Goal: Task Accomplishment & Management: Use online tool/utility

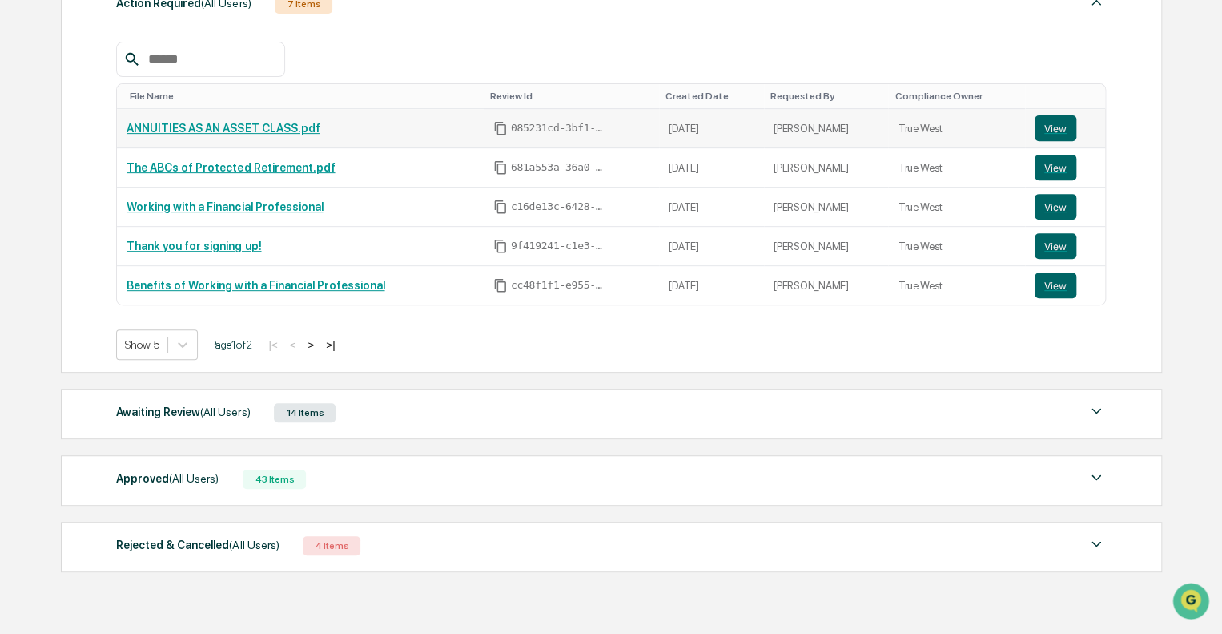
scroll to position [237, 0]
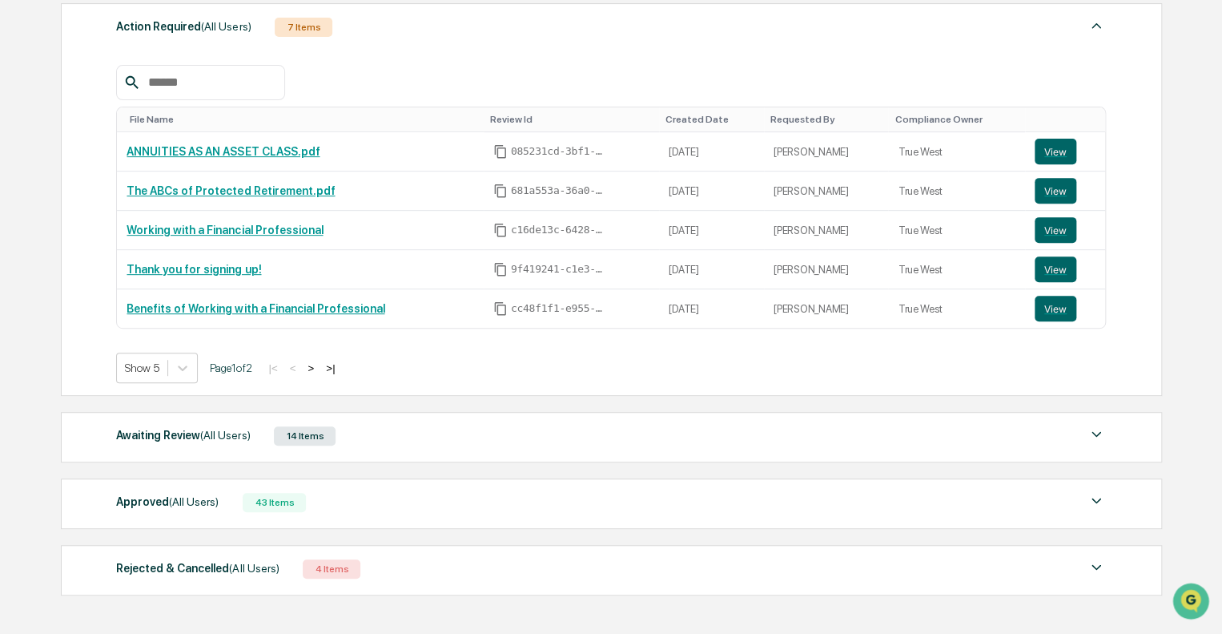
click at [449, 439] on div "Awaiting Review (All Users) 14 Items" at bounding box center [611, 435] width 990 height 22
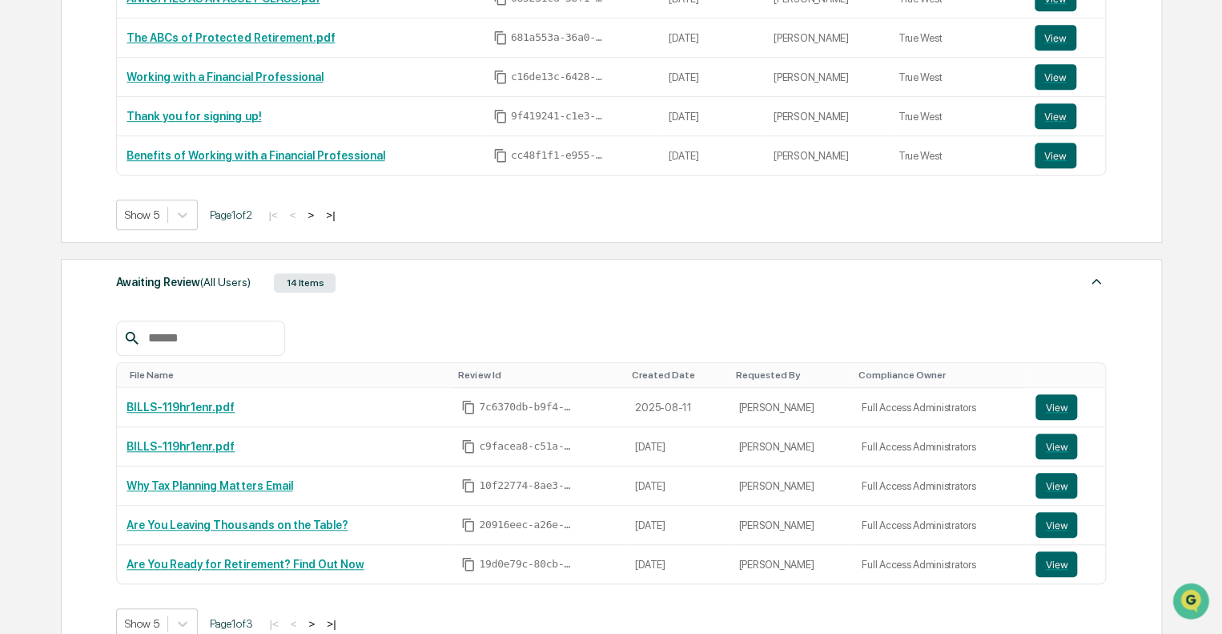
scroll to position [397, 0]
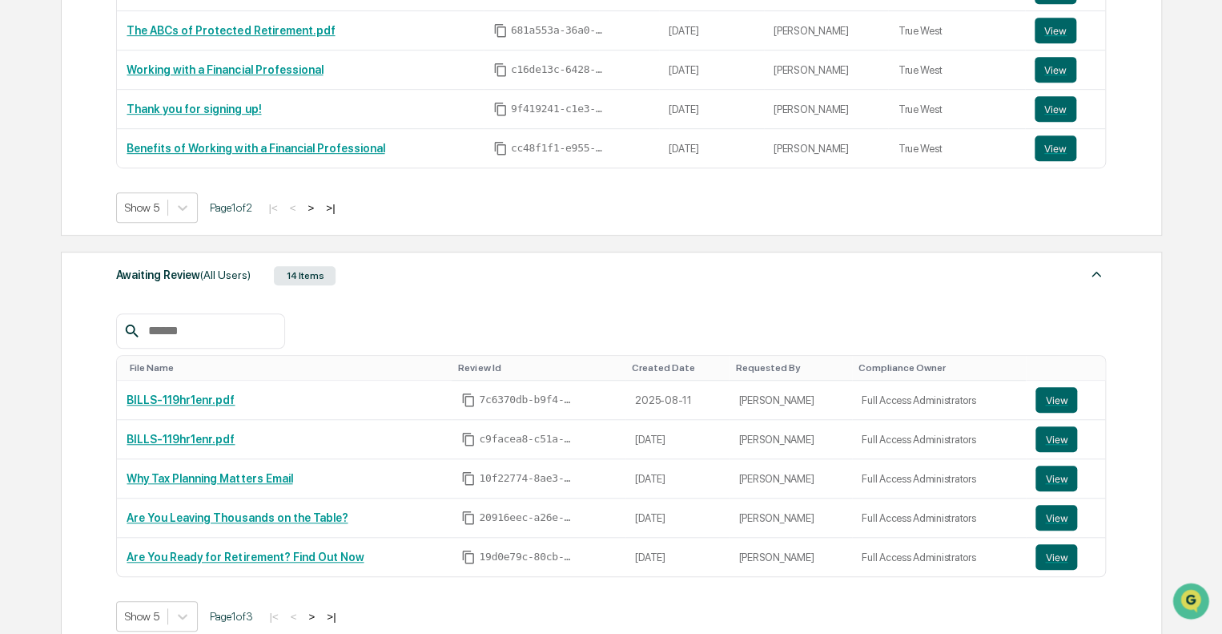
click at [465, 336] on div at bounding box center [611, 330] width 990 height 35
click at [517, 276] on div "Awaiting Review (All Users) 14 Items" at bounding box center [611, 275] width 990 height 22
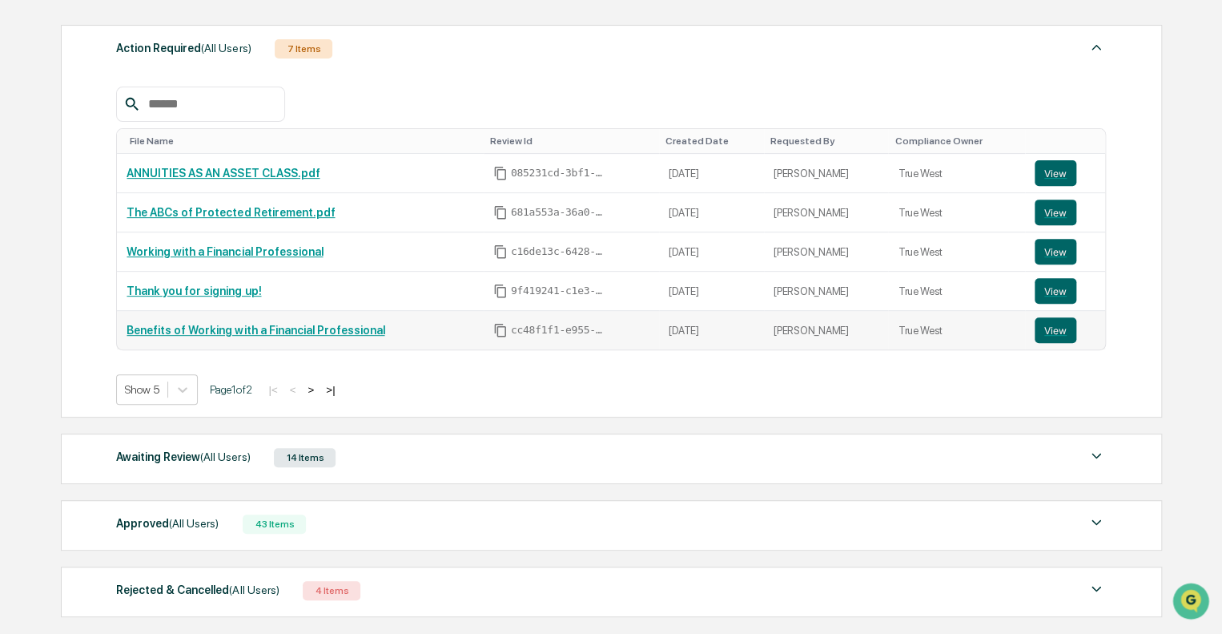
scroll to position [317, 0]
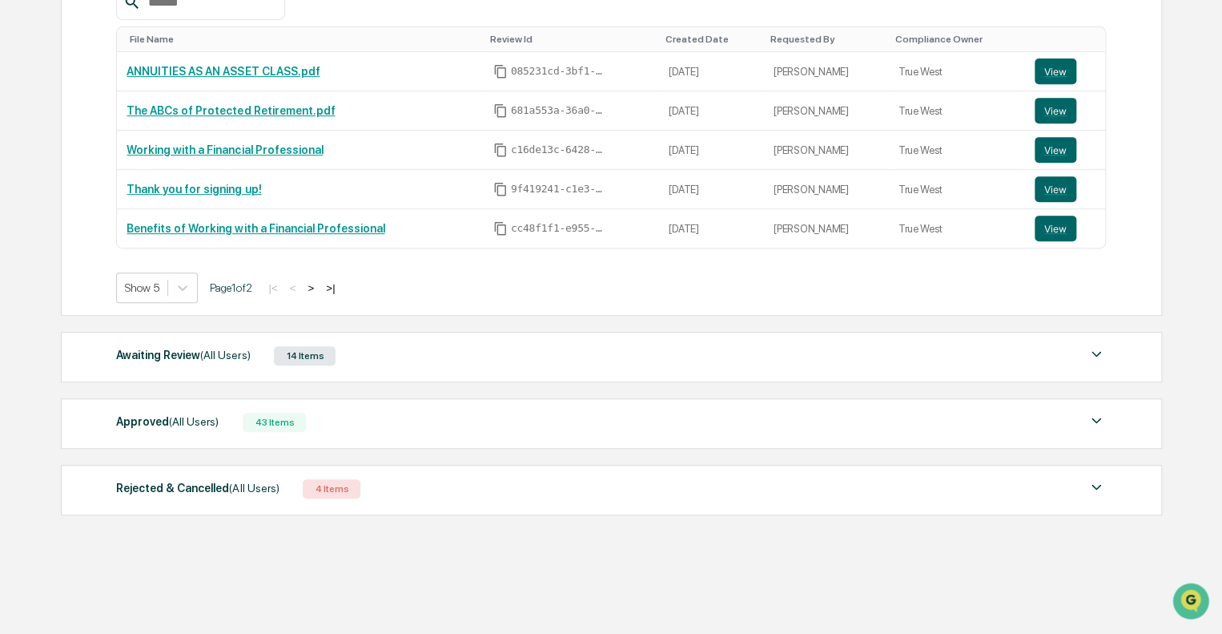
click at [349, 342] on div "Awaiting Review (All Users) 14 Items File Name Review Id Created Date Requested…" at bounding box center [611, 357] width 1101 height 50
click at [340, 349] on div "Awaiting Review (All Users) 14 Items" at bounding box center [611, 355] width 990 height 22
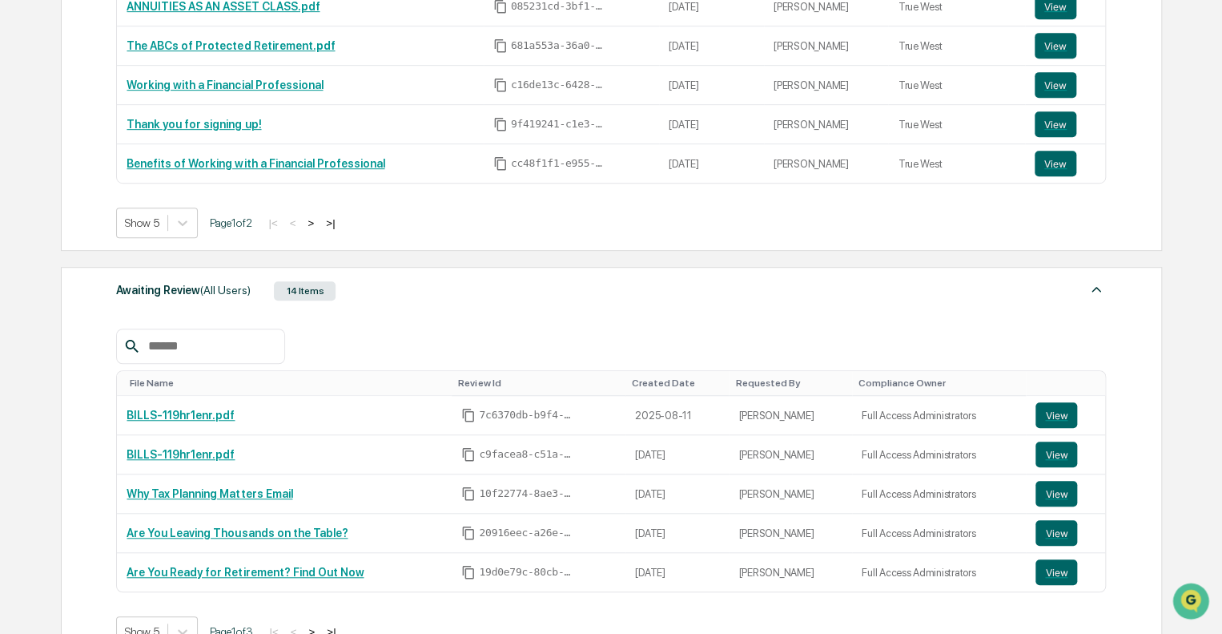
scroll to position [477, 0]
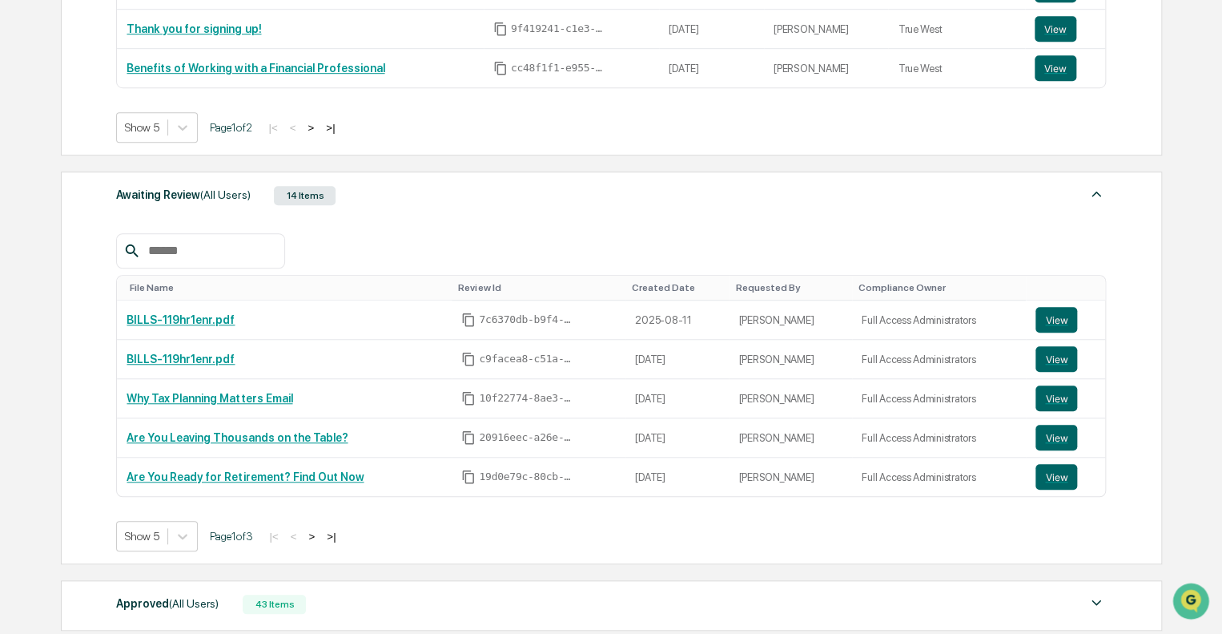
click at [394, 189] on div "Awaiting Review (All Users) 14 Items" at bounding box center [611, 195] width 990 height 22
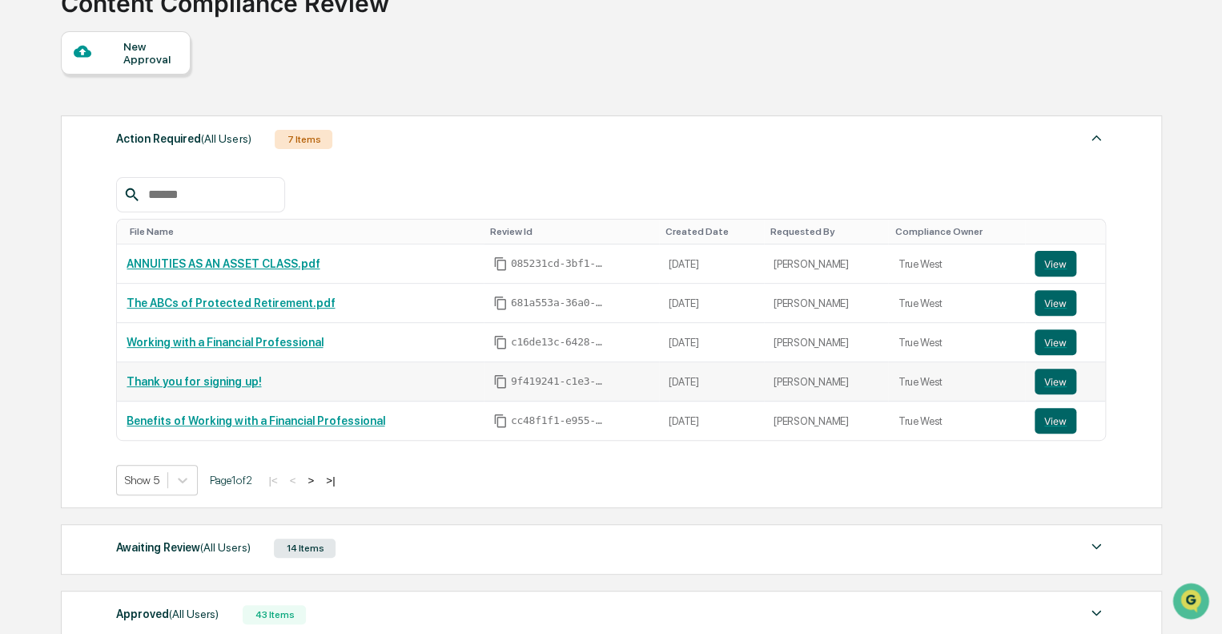
scroll to position [0, 0]
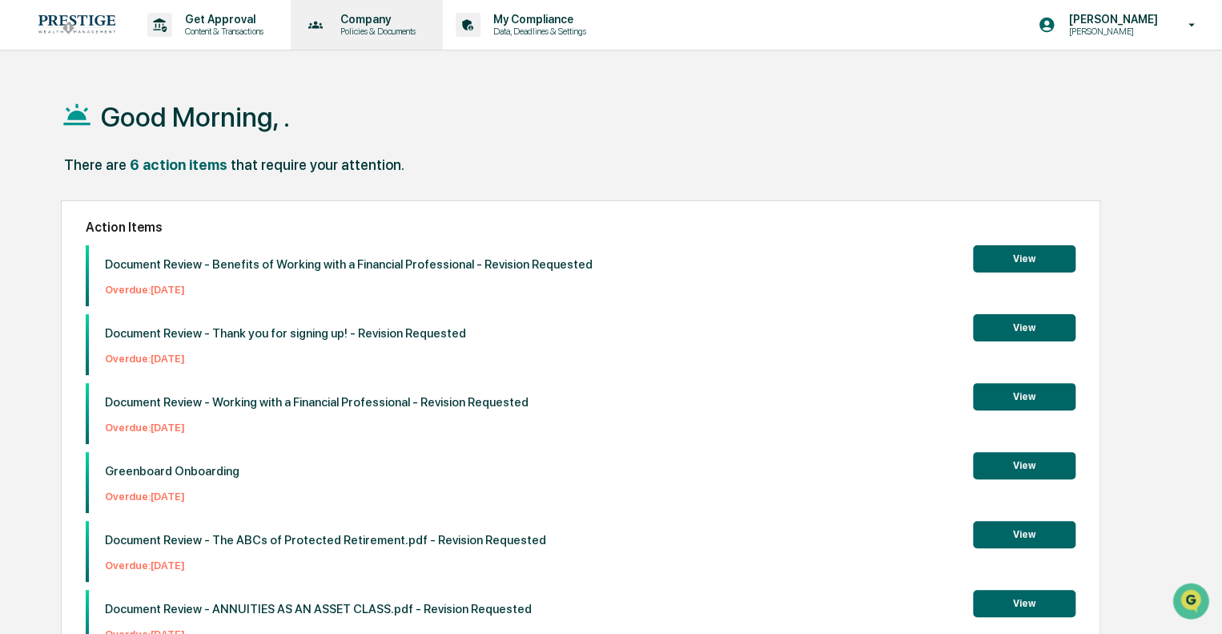
click at [316, 25] on icon at bounding box center [316, 25] width 25 height 25
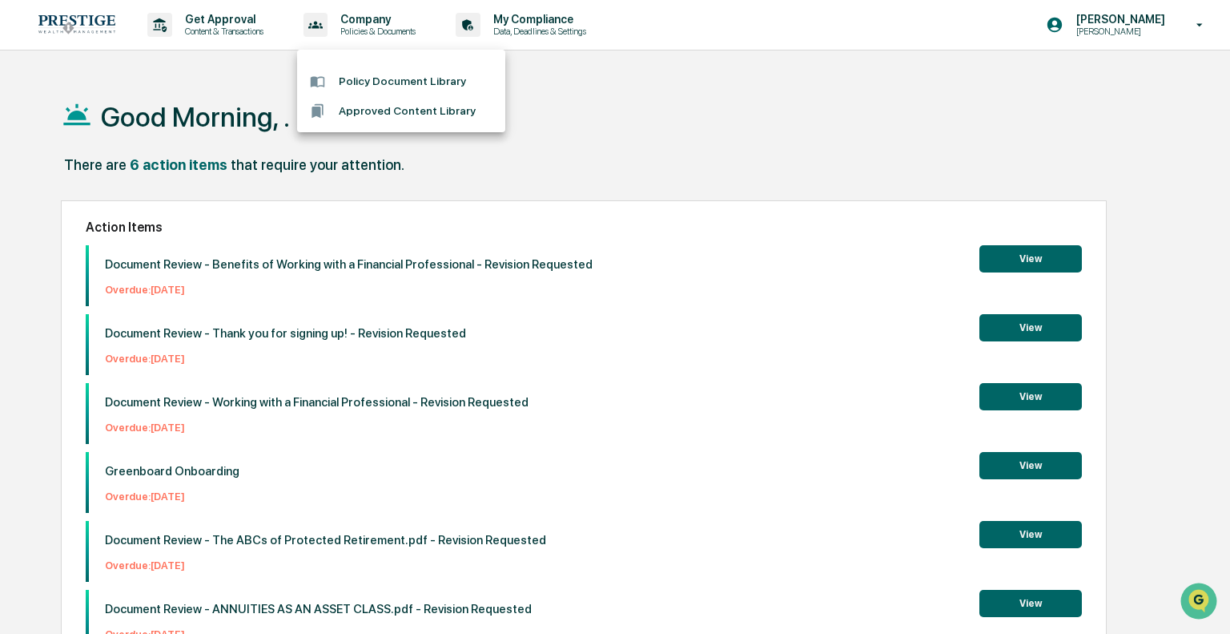
click at [243, 31] on div at bounding box center [615, 317] width 1230 height 634
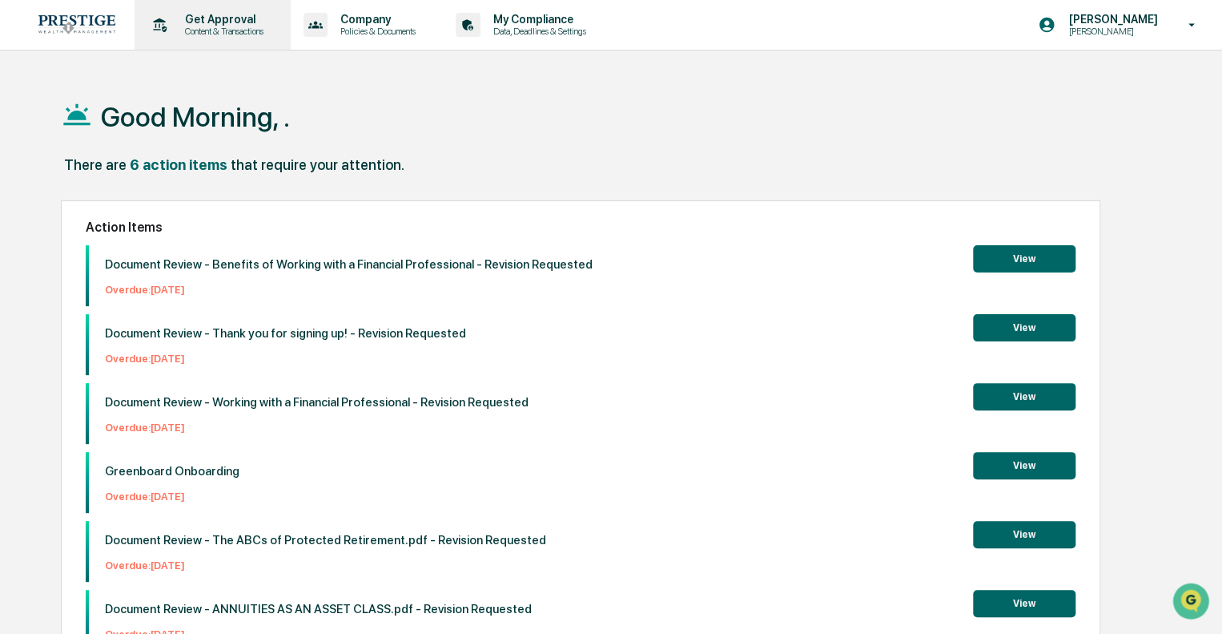
click at [224, 28] on p "Content & Transactions" at bounding box center [221, 31] width 99 height 11
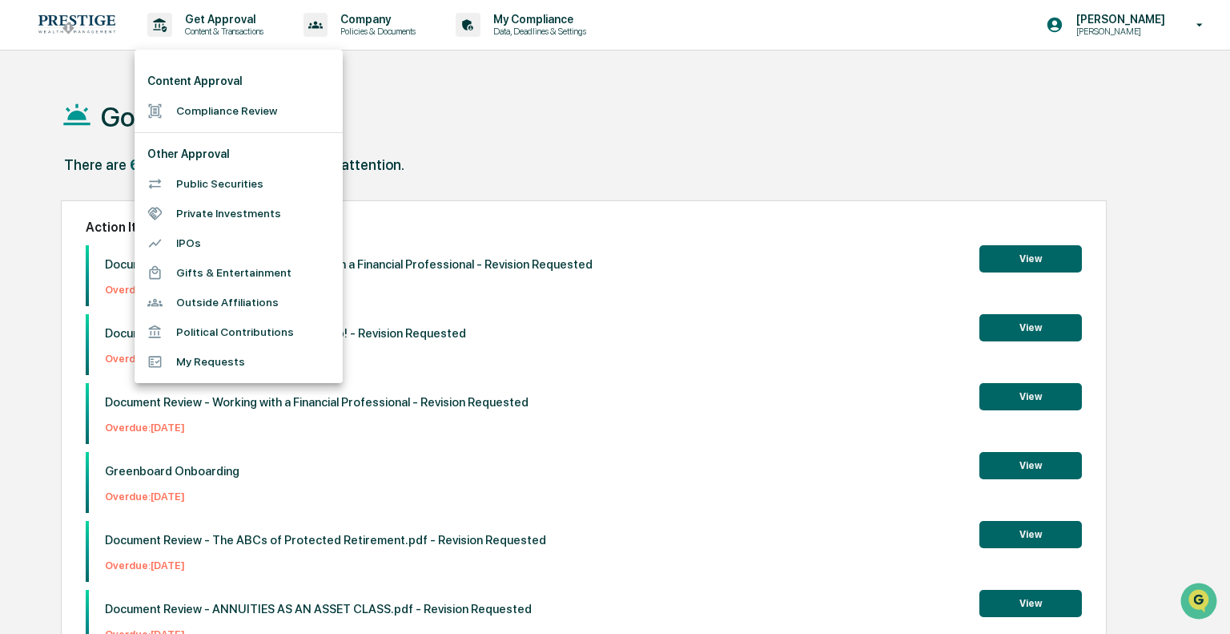
click at [212, 96] on li "Compliance Review" at bounding box center [239, 111] width 208 height 30
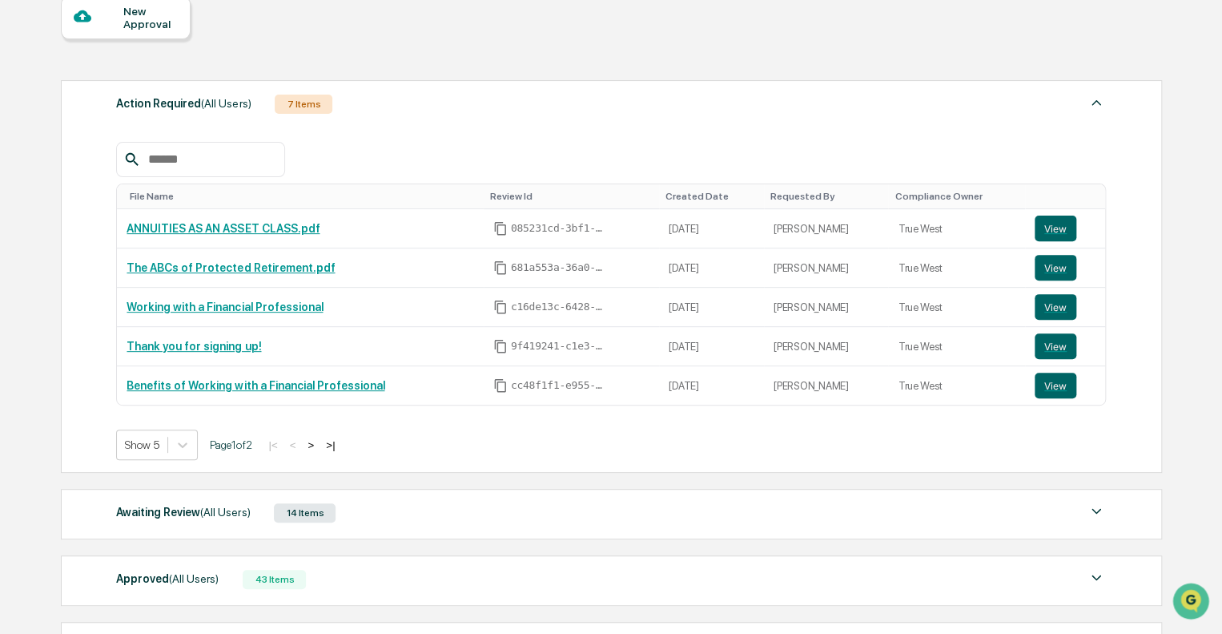
scroll to position [240, 0]
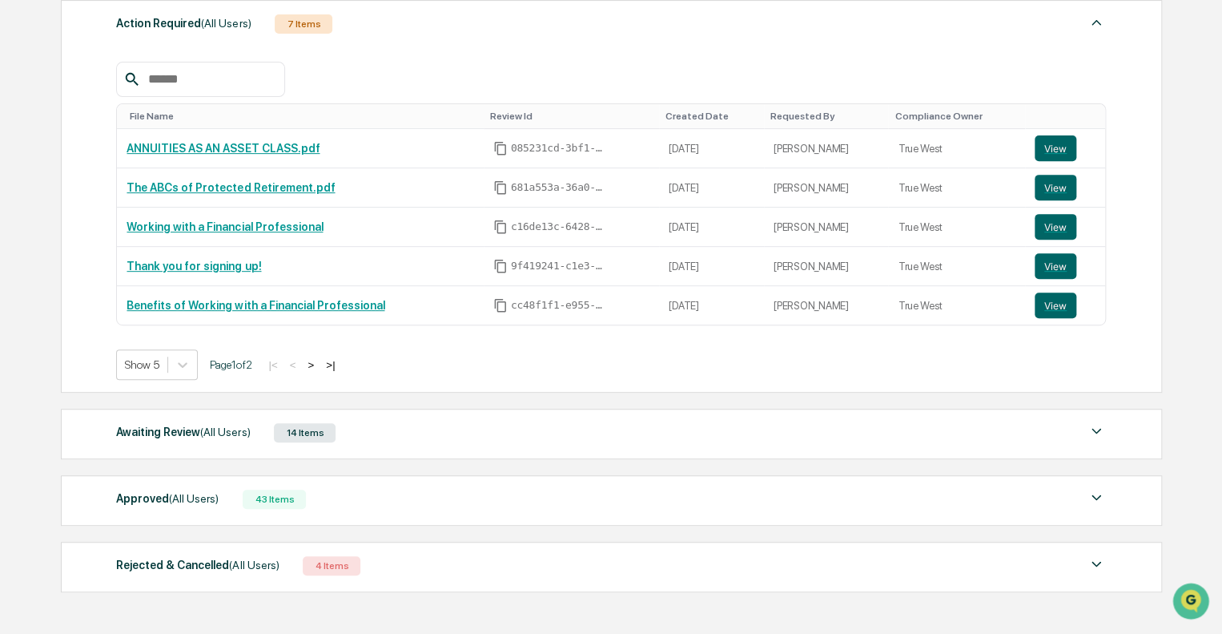
click at [446, 441] on div "Awaiting Review (All Users) 14 Items" at bounding box center [611, 432] width 990 height 22
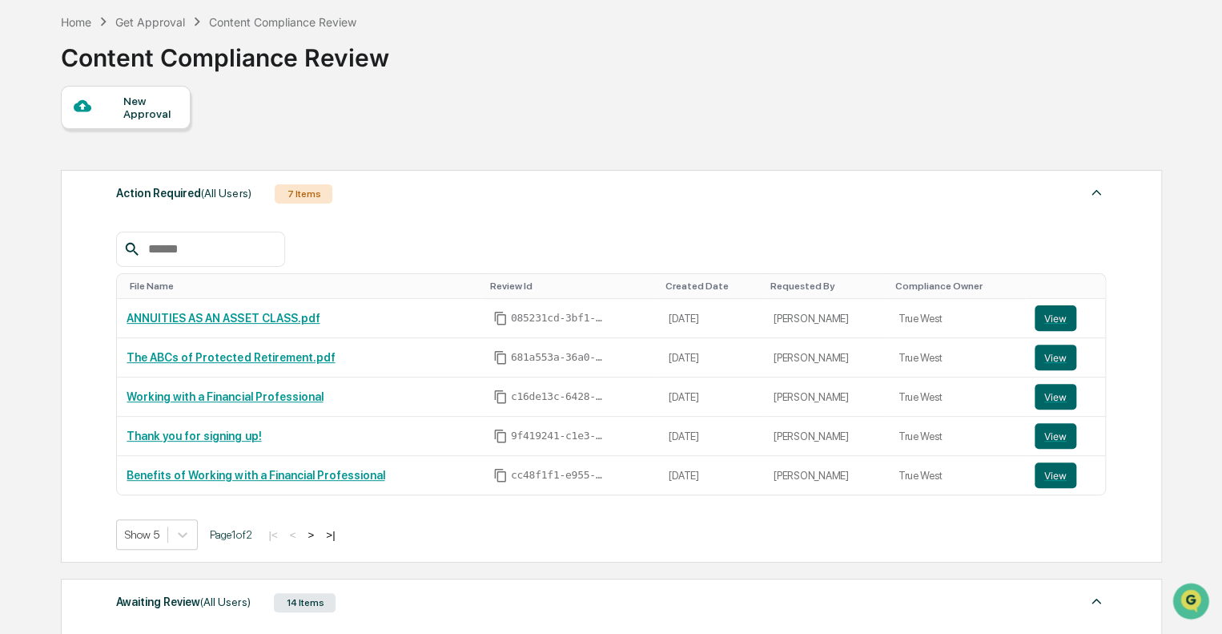
scroll to position [0, 0]
